Goal: Communication & Community: Answer question/provide support

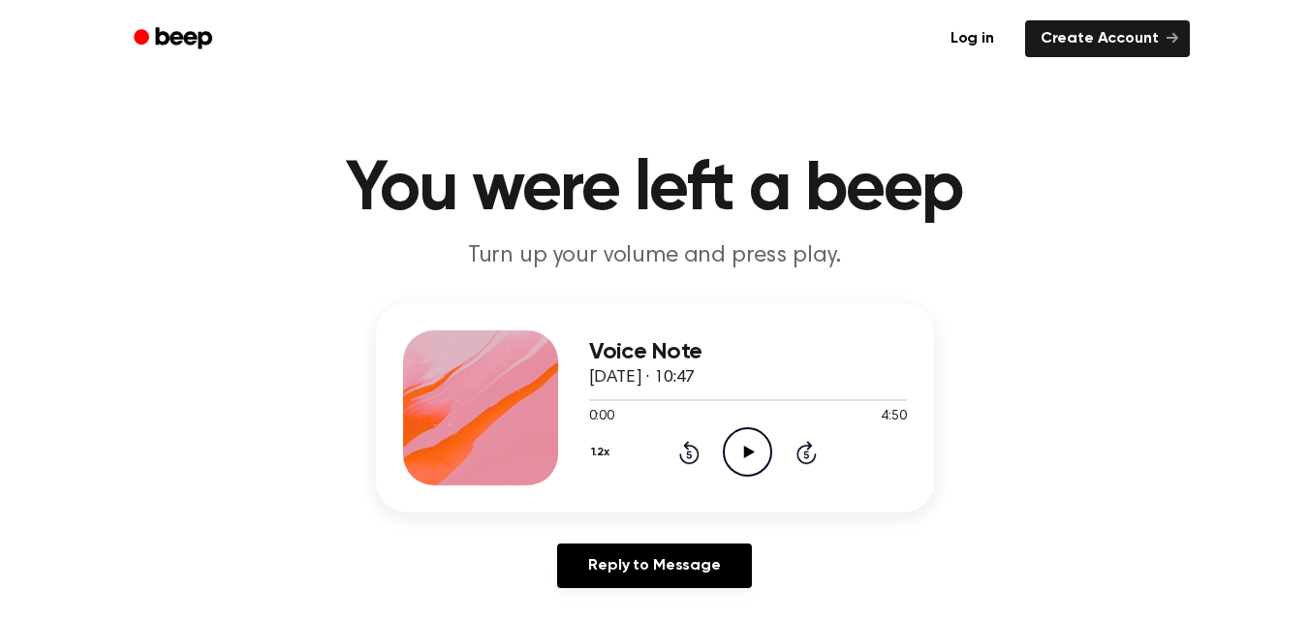
click at [749, 447] on icon "Play Audio" at bounding box center [747, 451] width 49 height 49
click at [1155, 422] on div "Voice Note [DATE] · 10:47 0:00 4:50 Your browser does not support the [object O…" at bounding box center [654, 453] width 1262 height 300
click at [738, 460] on icon "Pause Audio" at bounding box center [747, 451] width 49 height 49
click at [738, 460] on icon "Play Audio" at bounding box center [747, 451] width 49 height 49
click at [761, 444] on icon "Pause Audio" at bounding box center [747, 451] width 49 height 49
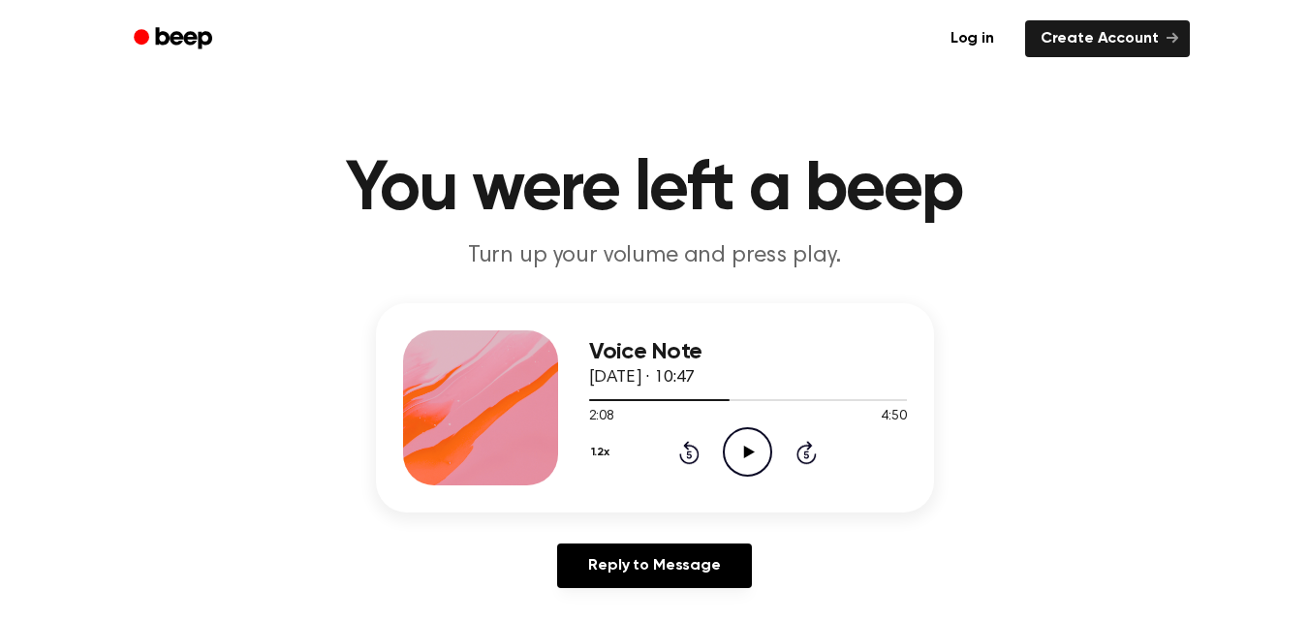
click at [731, 443] on icon "Play Audio" at bounding box center [747, 451] width 49 height 49
click at [930, 526] on div "Voice Note [DATE] · 10:47 2:08 4:50 Your browser does not support the [object O…" at bounding box center [654, 453] width 1262 height 300
click at [750, 454] on icon at bounding box center [747, 452] width 9 height 13
click at [750, 453] on icon at bounding box center [749, 452] width 11 height 13
click at [1006, 591] on div "Voice Note [DATE] · 10:47 2:08 4:50 Your browser does not support the [object O…" at bounding box center [654, 453] width 1262 height 300
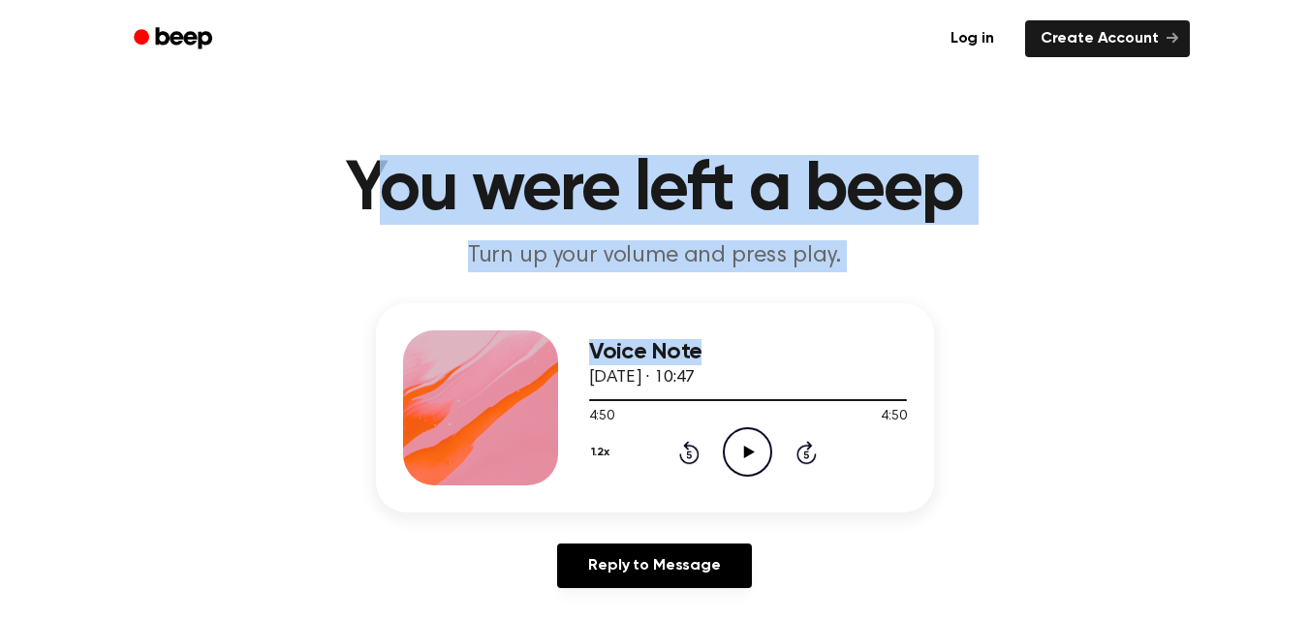
drag, startPoint x: 362, startPoint y: 194, endPoint x: 925, endPoint y: 281, distance: 569.6
click at [925, 281] on main "You were left a beep Turn up your volume and press play. Voice Note [DATE] · 10…" at bounding box center [654, 597] width 1309 height 1194
drag, startPoint x: 898, startPoint y: 278, endPoint x: 349, endPoint y: 201, distance: 554.7
click at [349, 201] on main "You were left a beep Turn up your volume and press play. Voice Note [DATE] · 10…" at bounding box center [654, 597] width 1309 height 1194
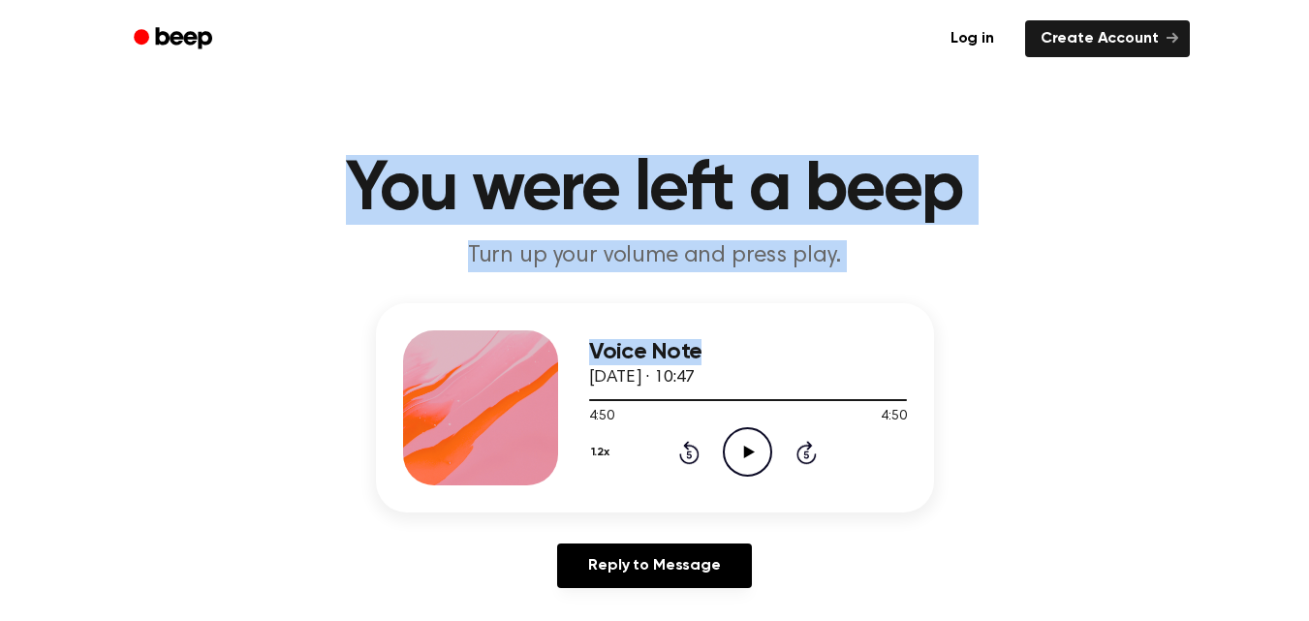
click at [349, 201] on h1 "You were left a beep" at bounding box center [655, 190] width 992 height 70
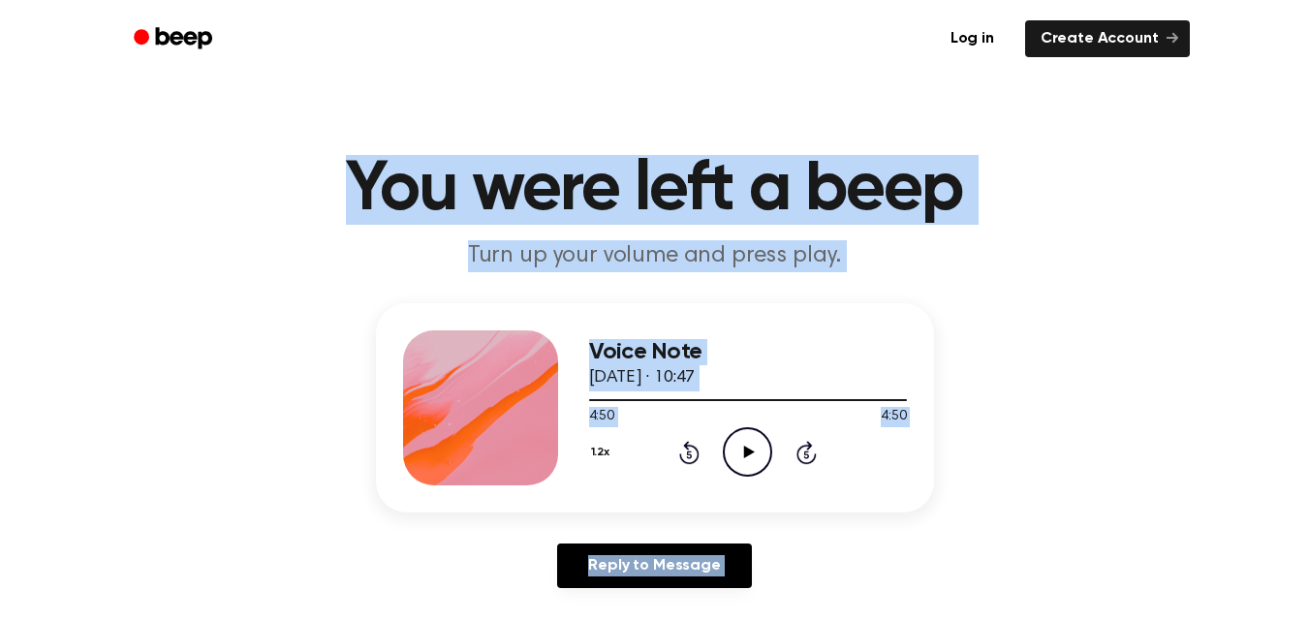
drag, startPoint x: 349, startPoint y: 201, endPoint x: 947, endPoint y: 542, distance: 689.0
click at [947, 542] on main "You were left a beep Turn up your volume and press play. Voice Note [DATE] · 10…" at bounding box center [654, 597] width 1309 height 1194
click at [947, 542] on div "Voice Note [DATE] · 10:47 4:50 4:50 Your browser does not support the [object O…" at bounding box center [654, 453] width 1262 height 300
drag, startPoint x: 947, startPoint y: 542, endPoint x: 327, endPoint y: 189, distance: 713.3
click at [327, 189] on main "You were left a beep Turn up your volume and press play. Voice Note [DATE] · 10…" at bounding box center [654, 597] width 1309 height 1194
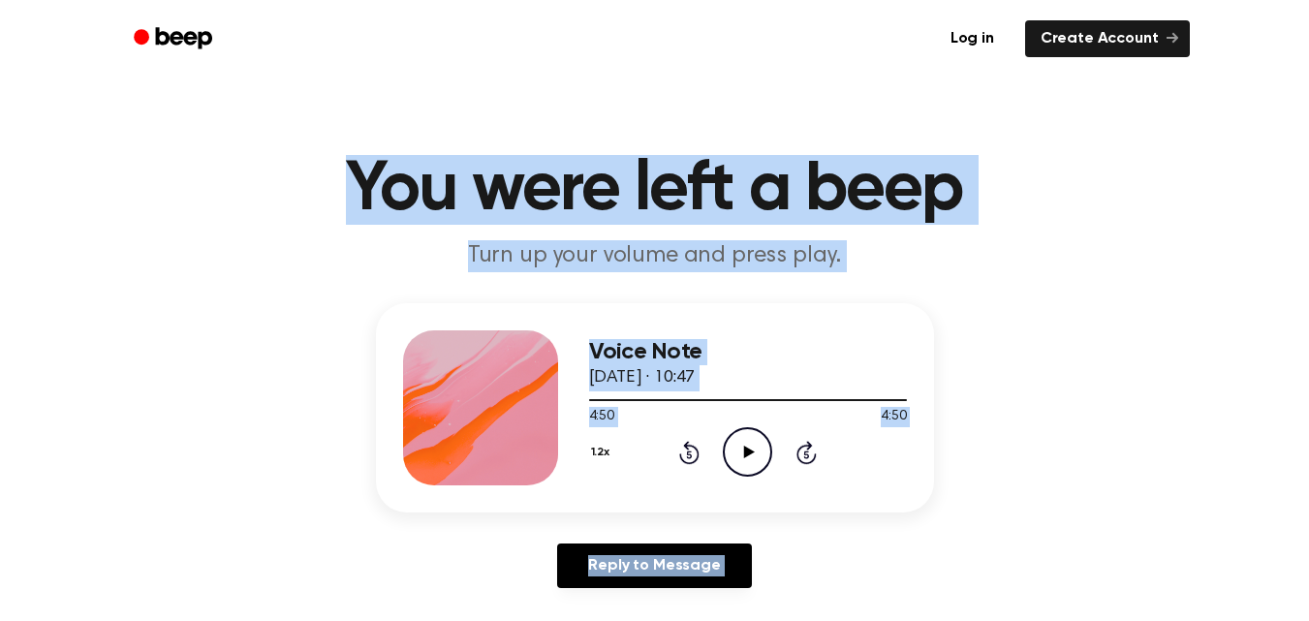
click at [327, 189] on h1 "You were left a beep" at bounding box center [655, 190] width 992 height 70
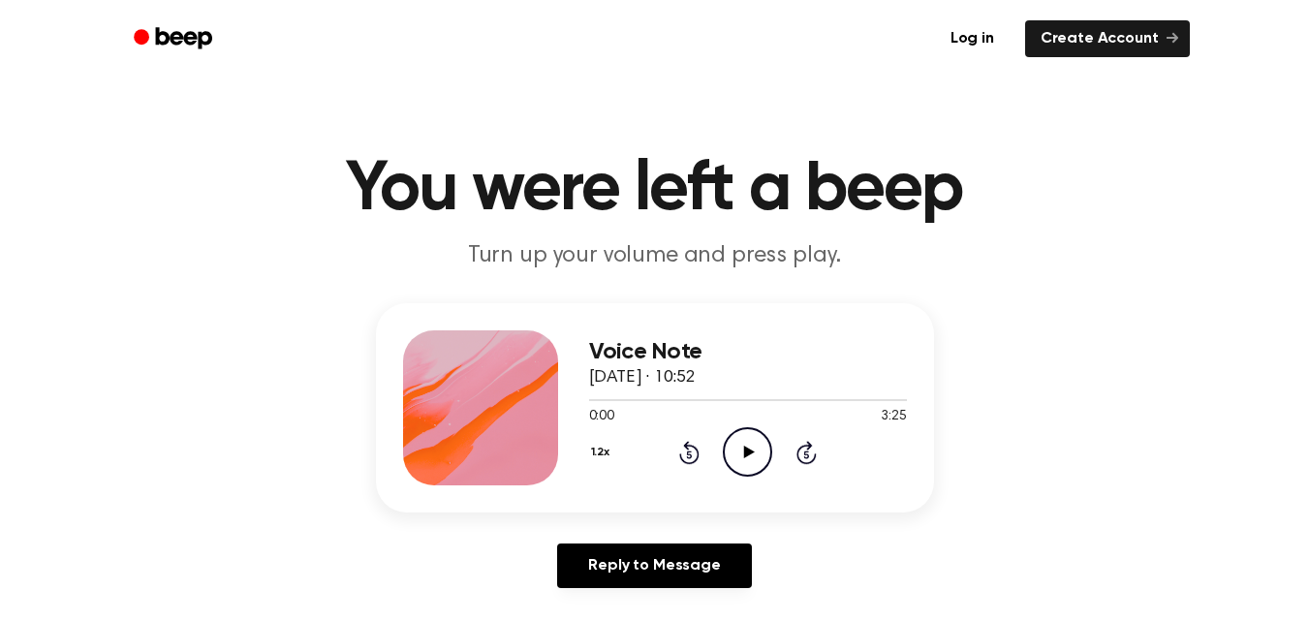
click at [741, 458] on icon "Play Audio" at bounding box center [747, 451] width 49 height 49
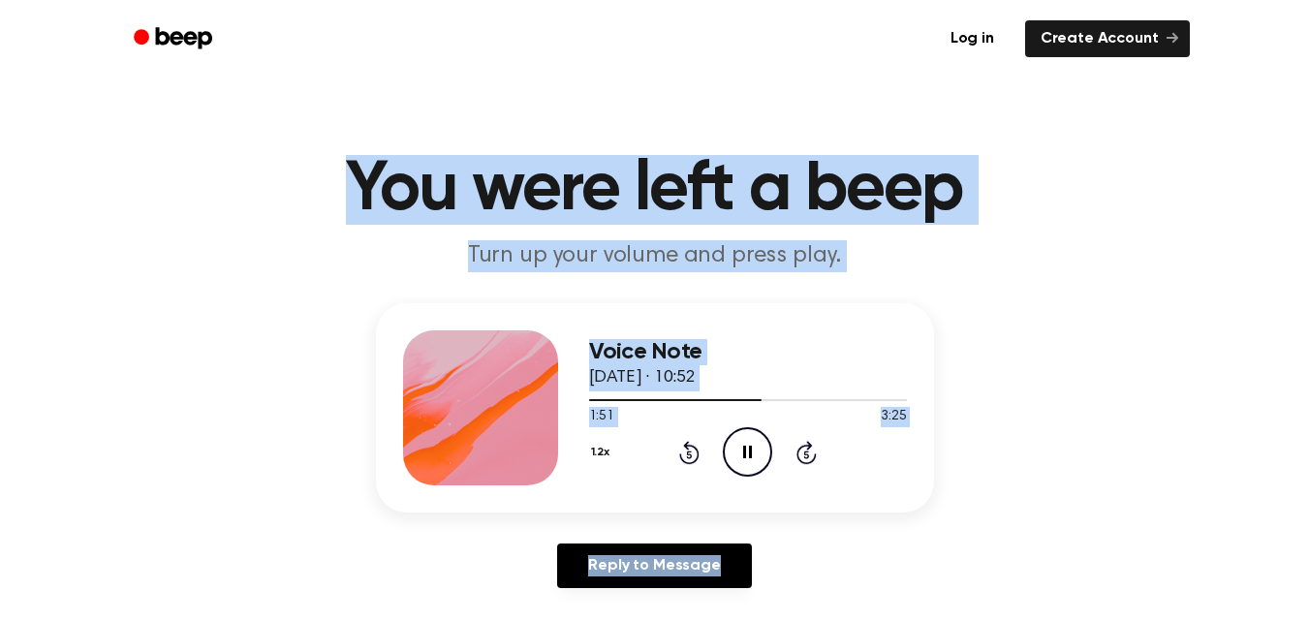
drag, startPoint x: 341, startPoint y: 174, endPoint x: 895, endPoint y: 568, distance: 679.5
click at [895, 568] on main "You were left a beep Turn up your volume and press play. Voice Note 16 Septembe…" at bounding box center [654, 597] width 1309 height 1194
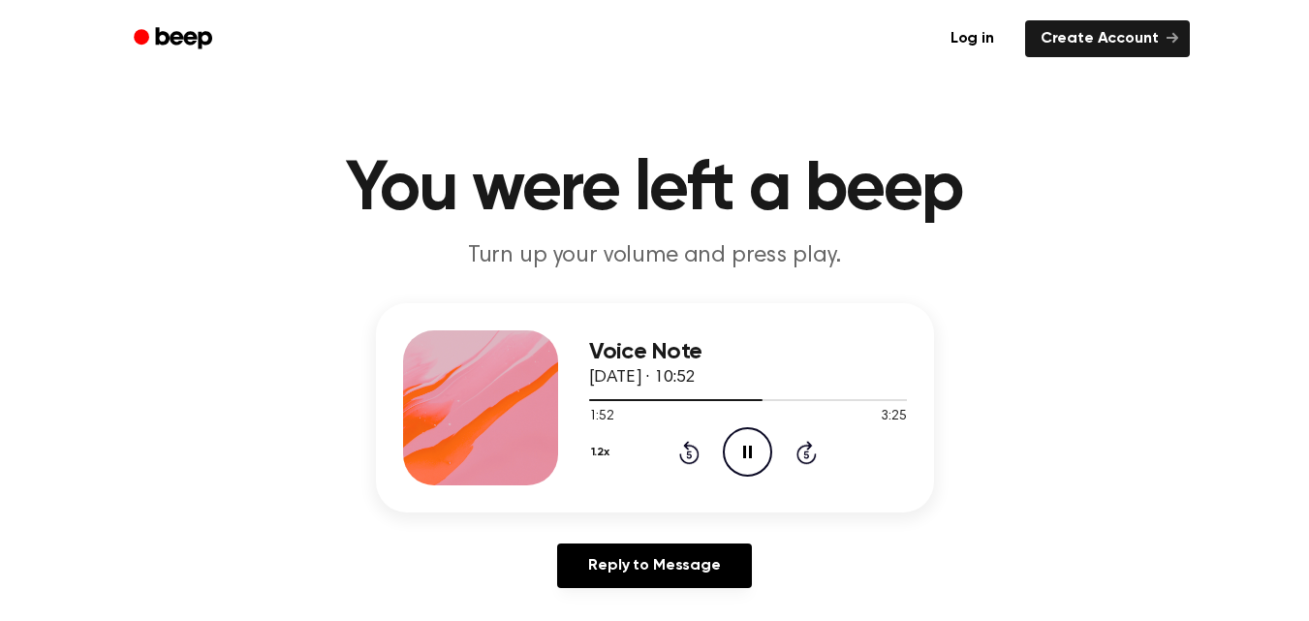
click at [883, 560] on div "Reply to Message" at bounding box center [655, 573] width 558 height 60
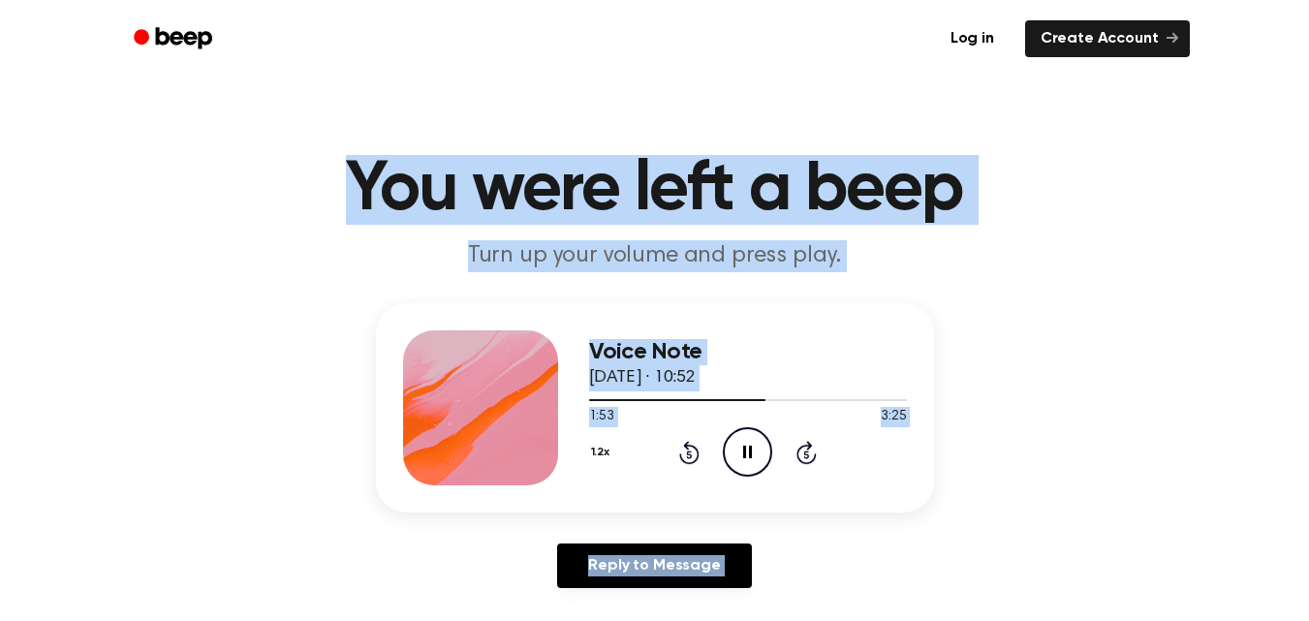
drag, startPoint x: 883, startPoint y: 560, endPoint x: 331, endPoint y: 177, distance: 671.0
click at [323, 183] on main "You were left a beep Turn up your volume and press play. Voice Note 16 Septembe…" at bounding box center [654, 597] width 1309 height 1194
click at [331, 177] on h1 "You were left a beep" at bounding box center [655, 190] width 992 height 70
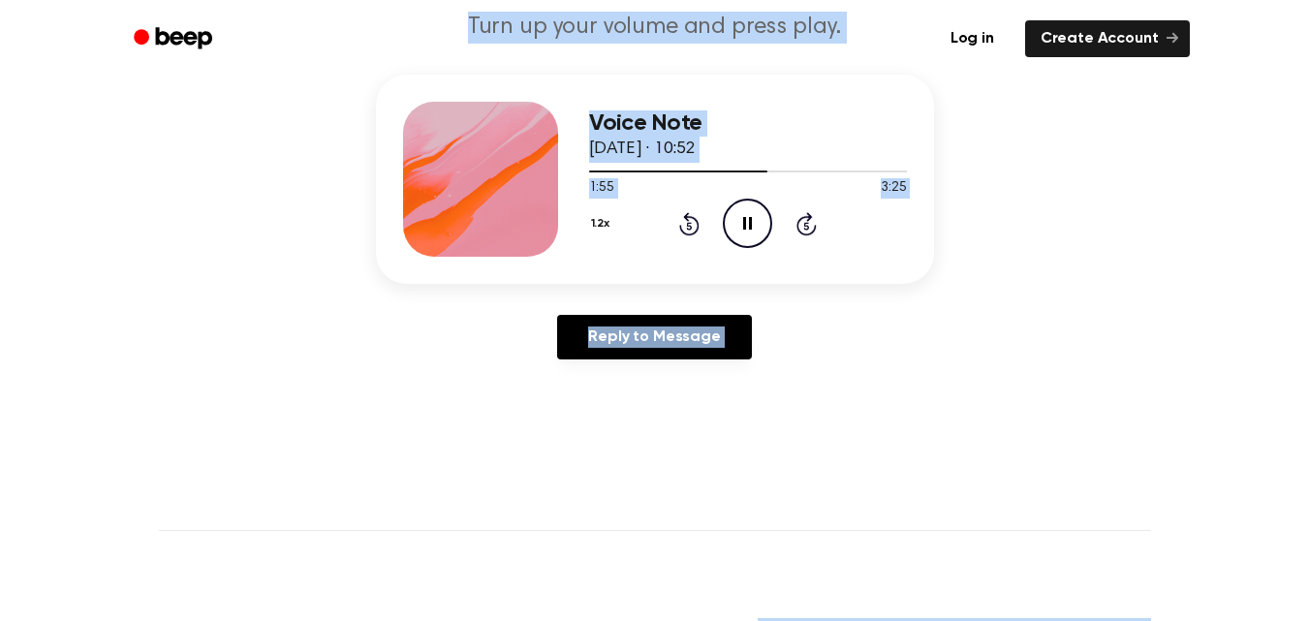
drag, startPoint x: 394, startPoint y: 197, endPoint x: 890, endPoint y: 652, distance: 673.3
click at [890, 620] on html "Log in Create Account You were left a beep Turn up your volume and press play. …" at bounding box center [654, 552] width 1309 height 1562
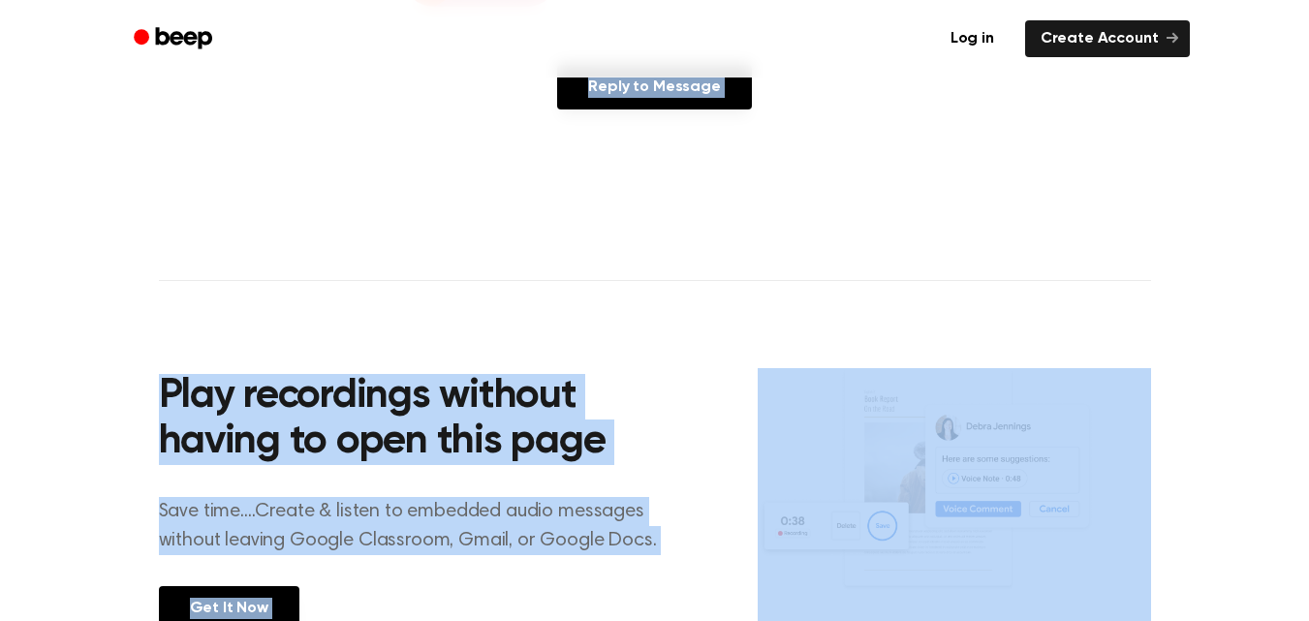
click at [914, 246] on main "You were left a beep Turn up your volume and press play. Voice Note 16 Septembe…" at bounding box center [654, 118] width 1309 height 1194
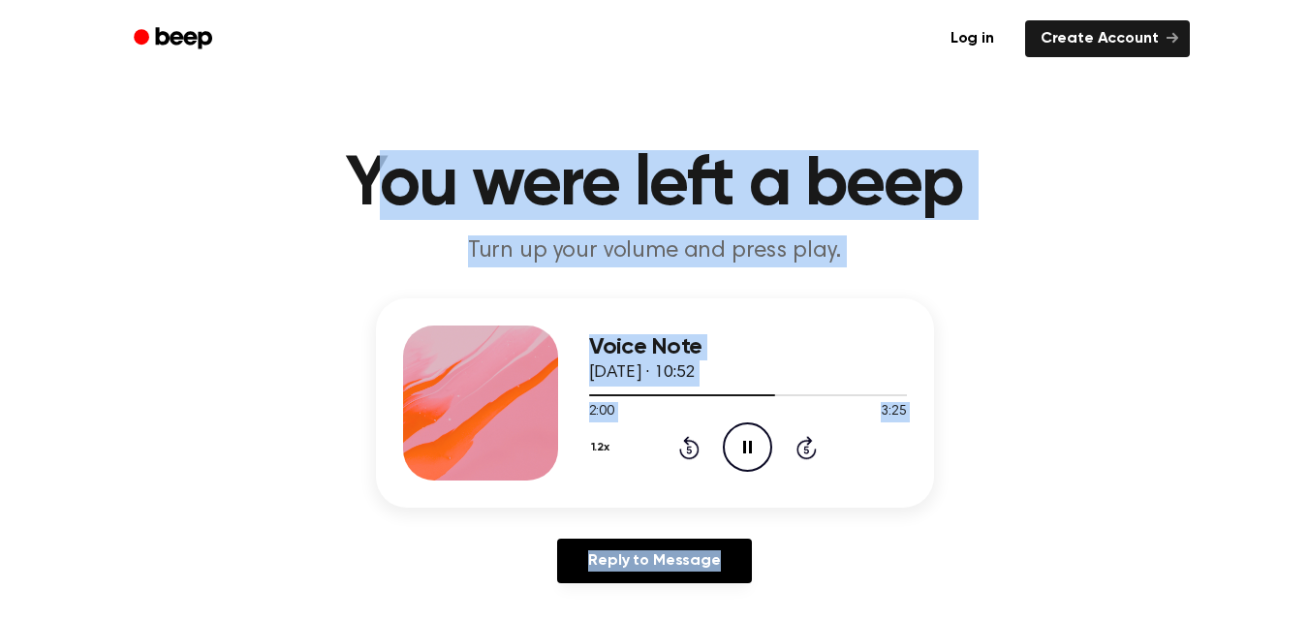
scroll to position [0, 0]
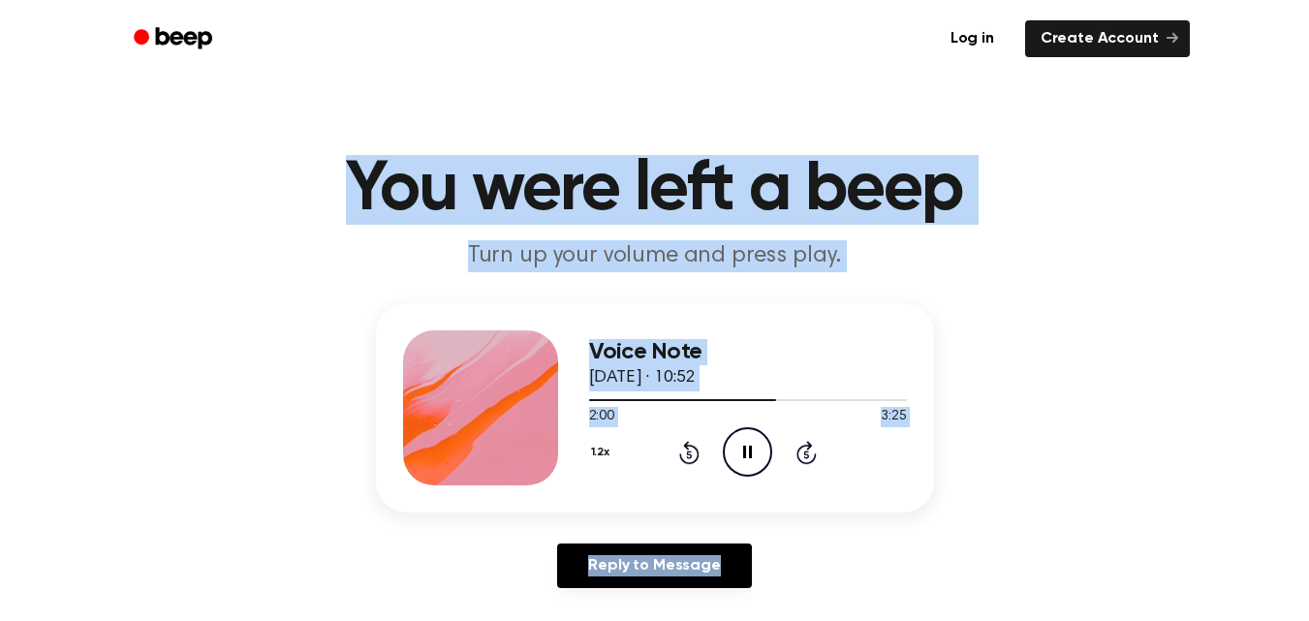
drag, startPoint x: 825, startPoint y: 255, endPoint x: 18, endPoint y: -48, distance: 862.0
click at [342, 171] on h1 "You were left a beep" at bounding box center [655, 190] width 992 height 70
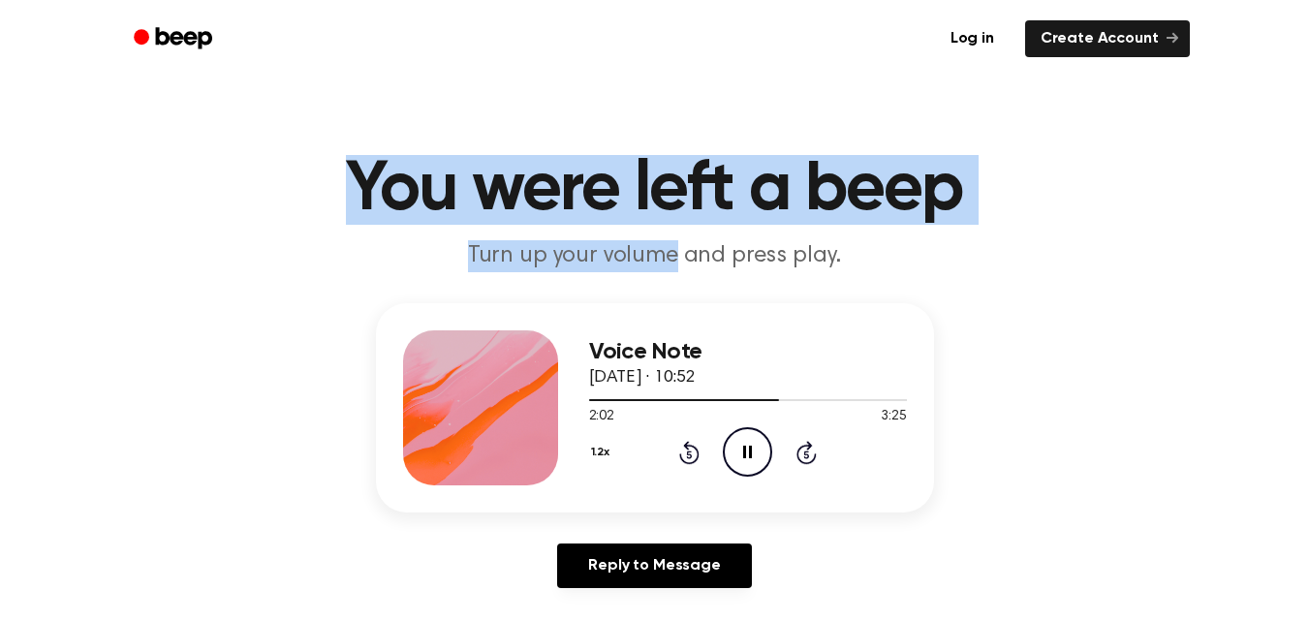
drag, startPoint x: 343, startPoint y: 172, endPoint x: 681, endPoint y: 297, distance: 360.4
click at [681, 297] on main "You were left a beep Turn up your volume and press play. Voice Note 16 Septembe…" at bounding box center [654, 597] width 1309 height 1194
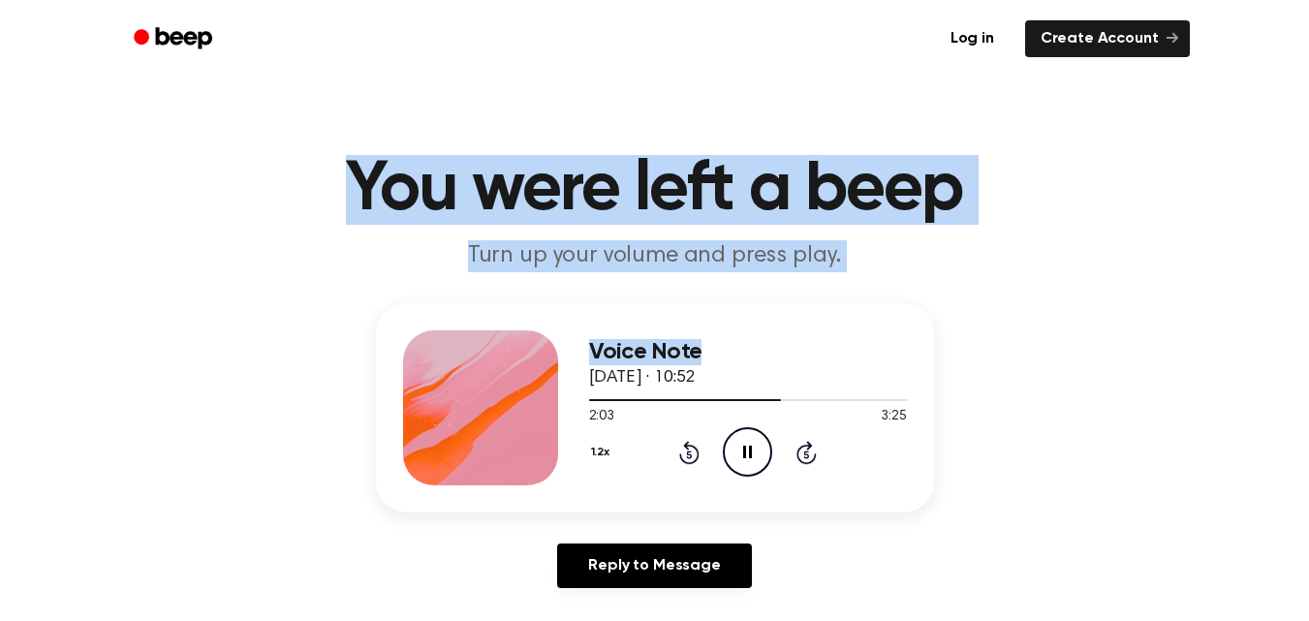
click at [665, 321] on div "Voice Note 16 September 2025 · 10:52 2:03 3:25 Your browser does not support th…" at bounding box center [655, 407] width 558 height 209
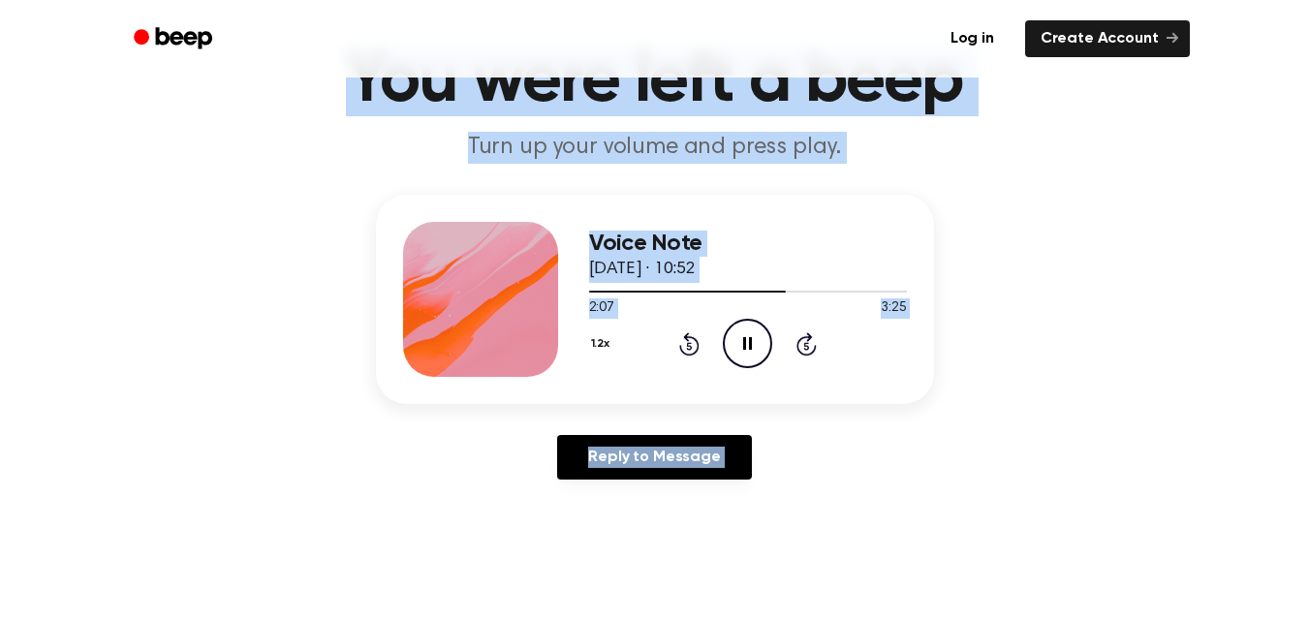
drag, startPoint x: 357, startPoint y: 175, endPoint x: 904, endPoint y: 608, distance: 697.2
click at [904, 608] on main "You were left a beep Turn up your volume and press play. Voice Note 16 Septembe…" at bounding box center [654, 489] width 1309 height 1194
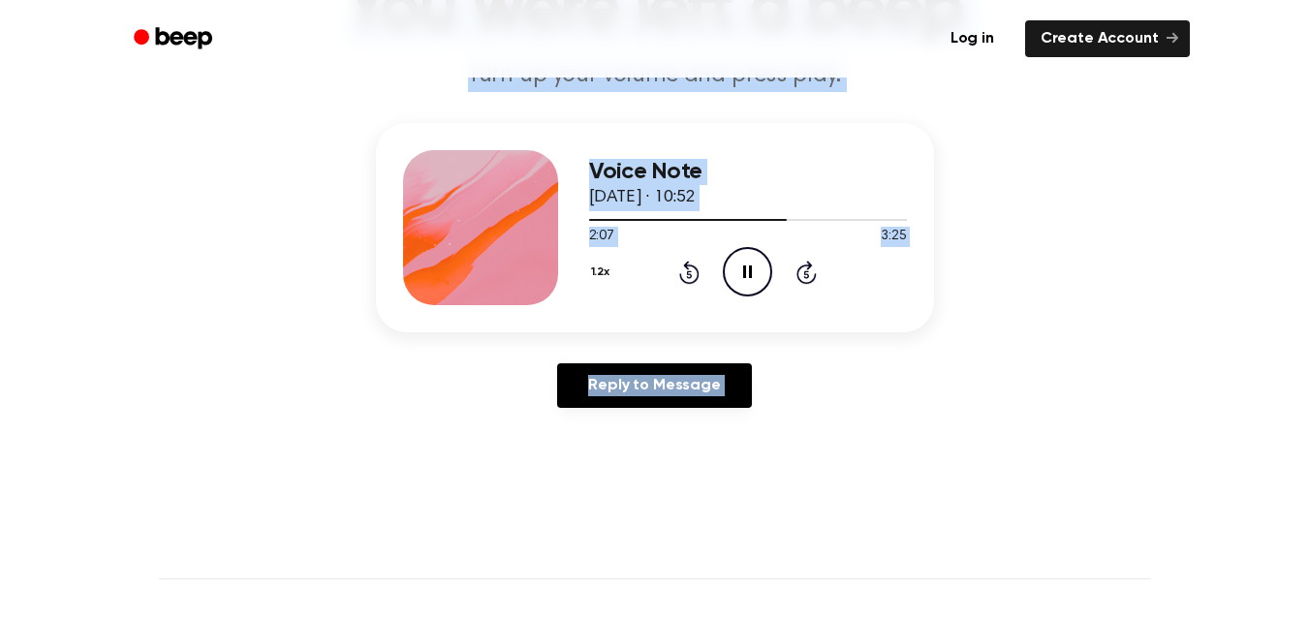
scroll to position [182, 0]
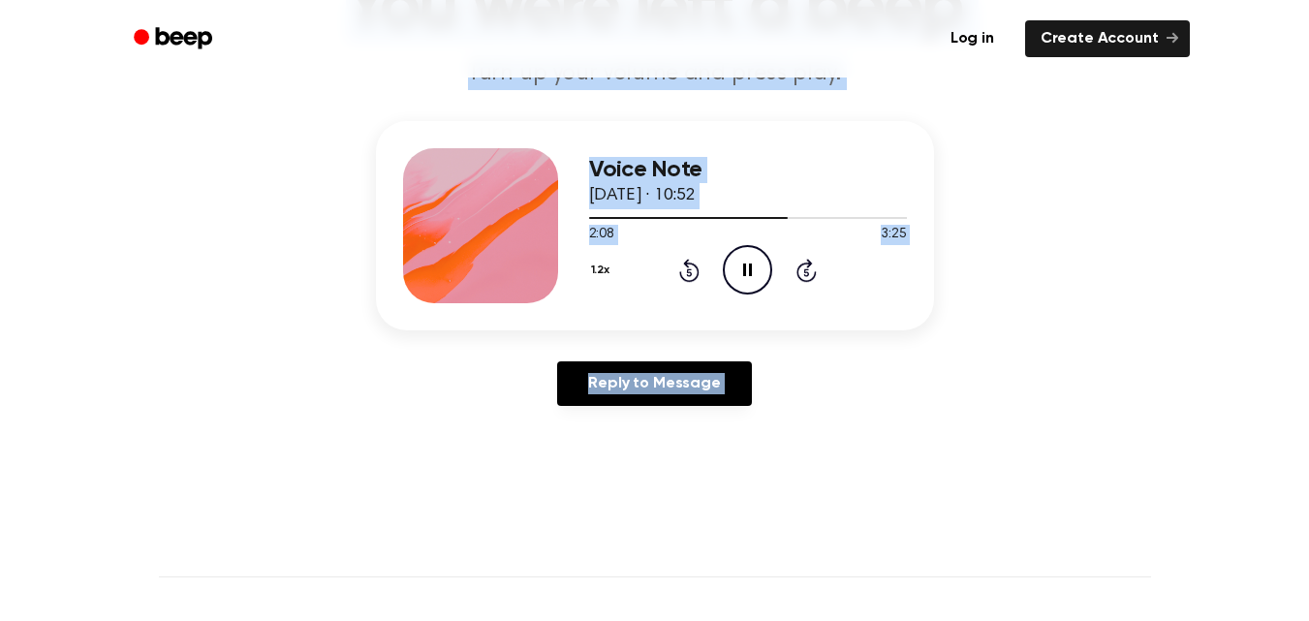
click at [855, 507] on main "You were left a beep Turn up your volume and press play. Voice Note 16 Septembe…" at bounding box center [654, 415] width 1309 height 1194
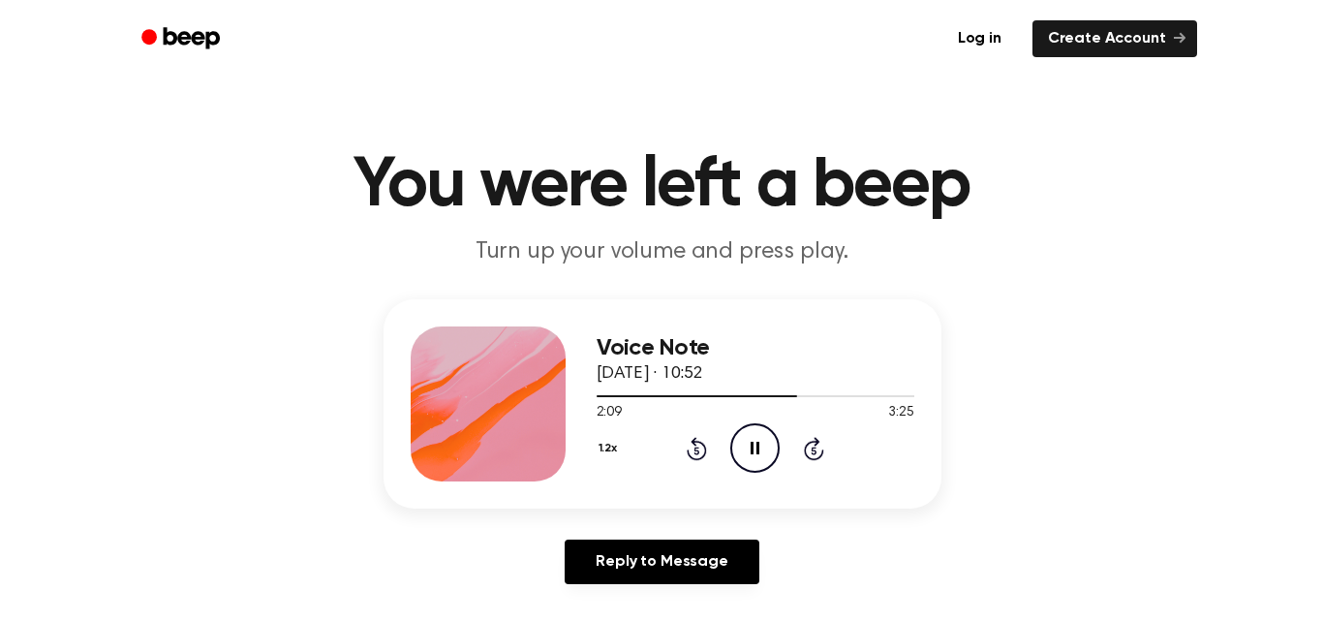
scroll to position [0, 0]
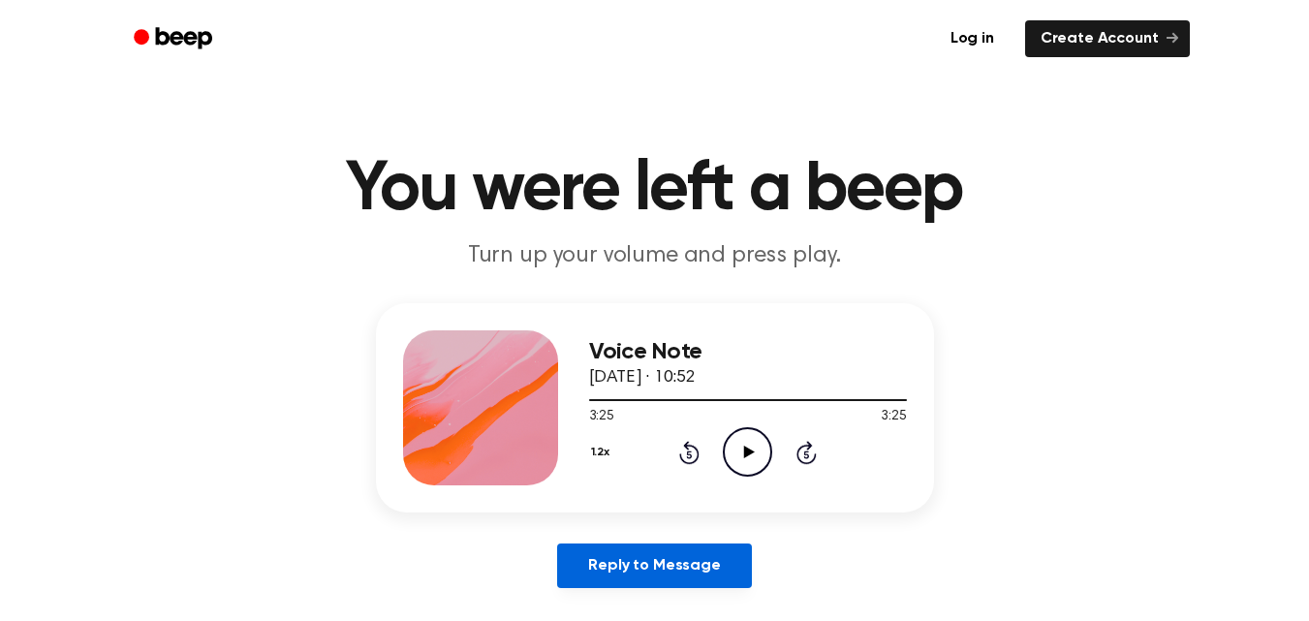
click at [742, 554] on link "Reply to Message" at bounding box center [654, 565] width 194 height 45
